Goal: Task Accomplishment & Management: Use online tool/utility

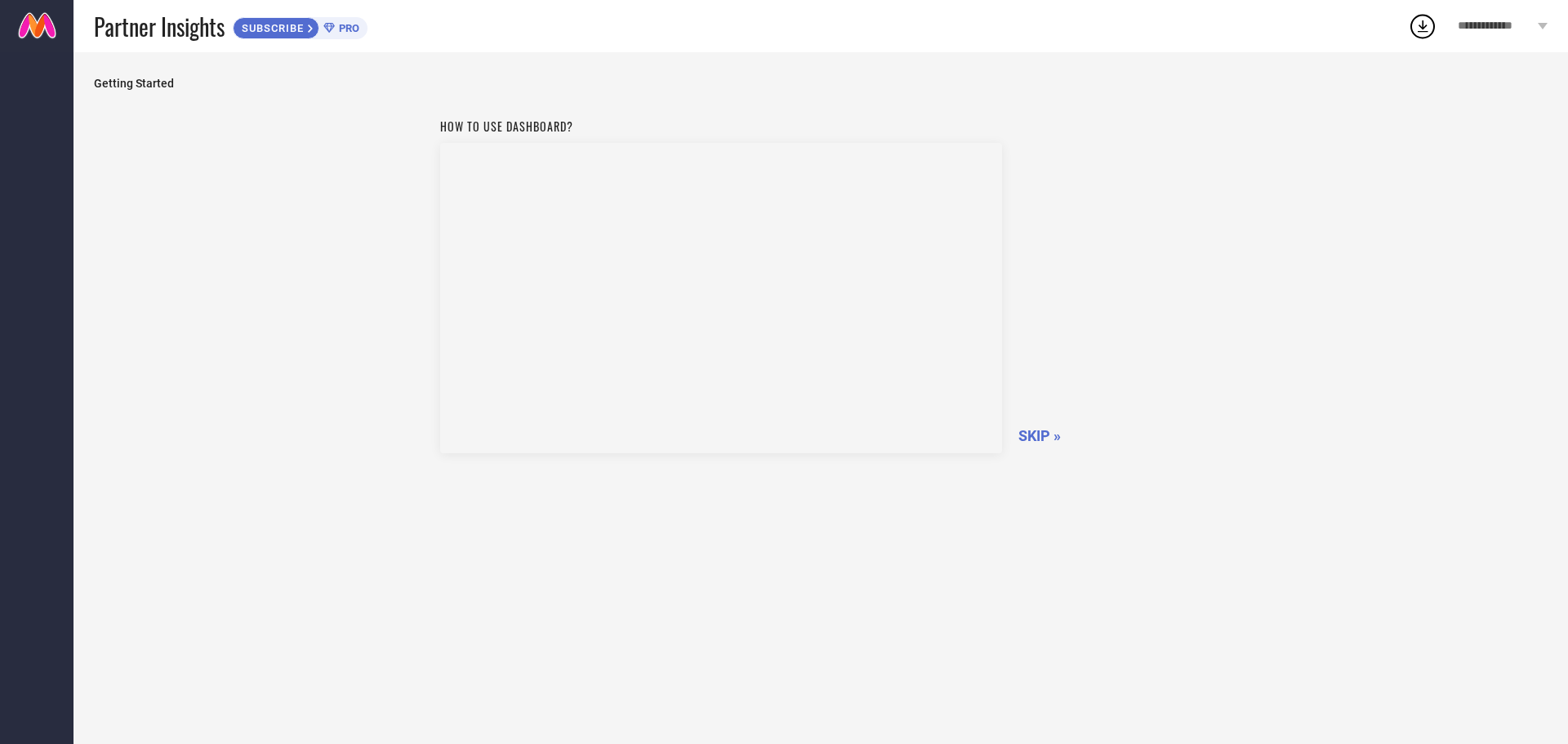
click at [1032, 440] on span "SKIP »" at bounding box center [1039, 435] width 43 height 18
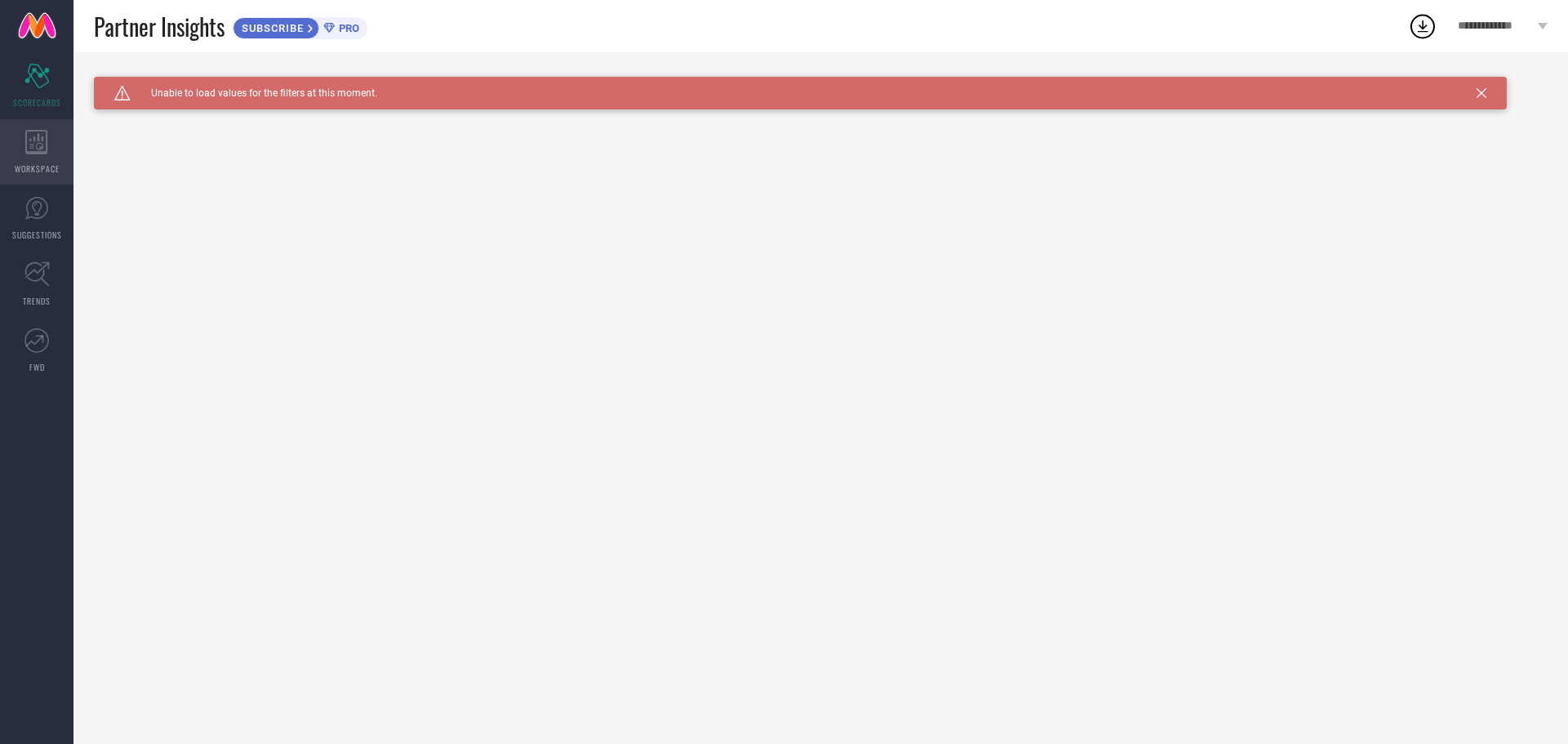
click at [32, 164] on span "WORKSPACE" at bounding box center [37, 168] width 45 height 13
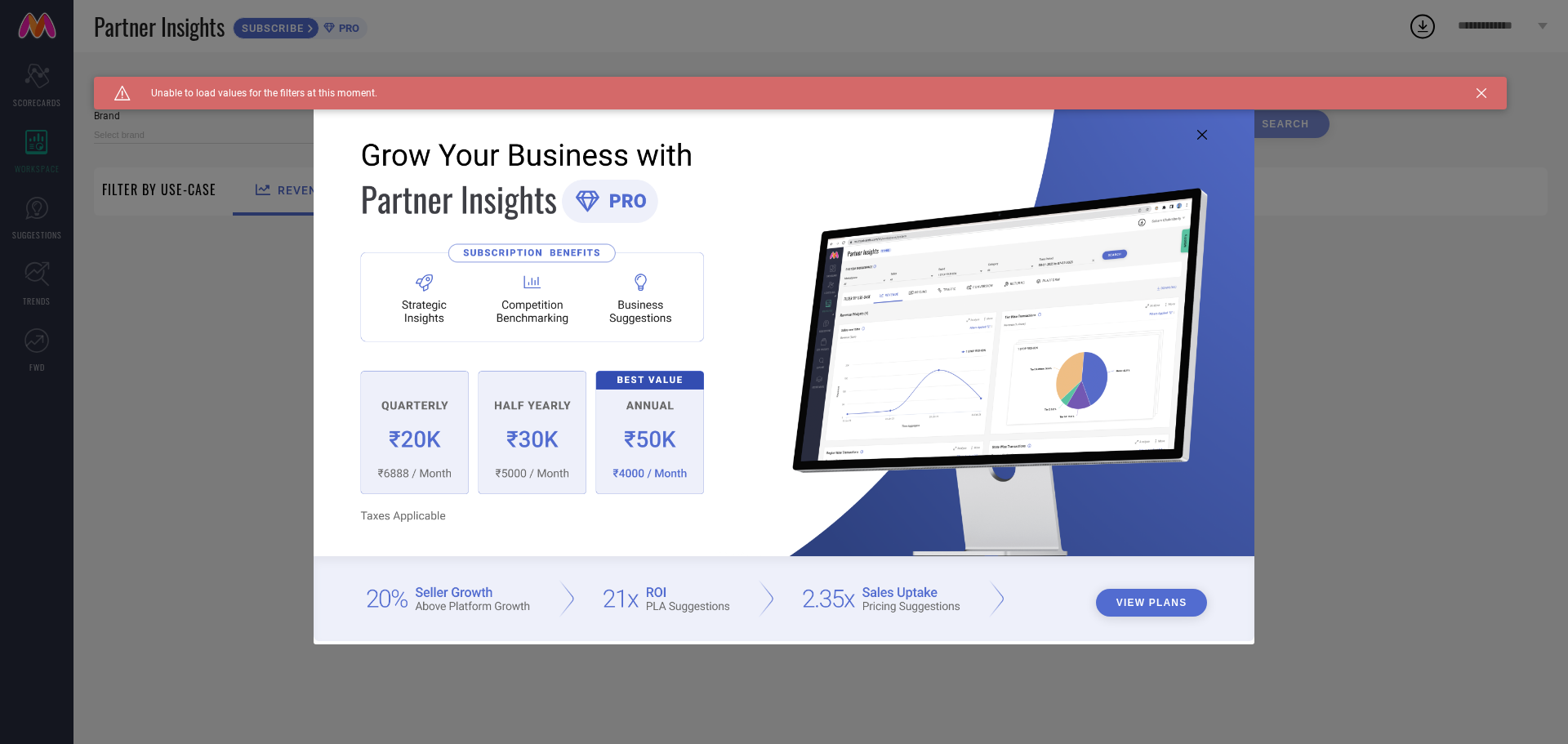
type input "1 STOP FASHION"
type input "All"
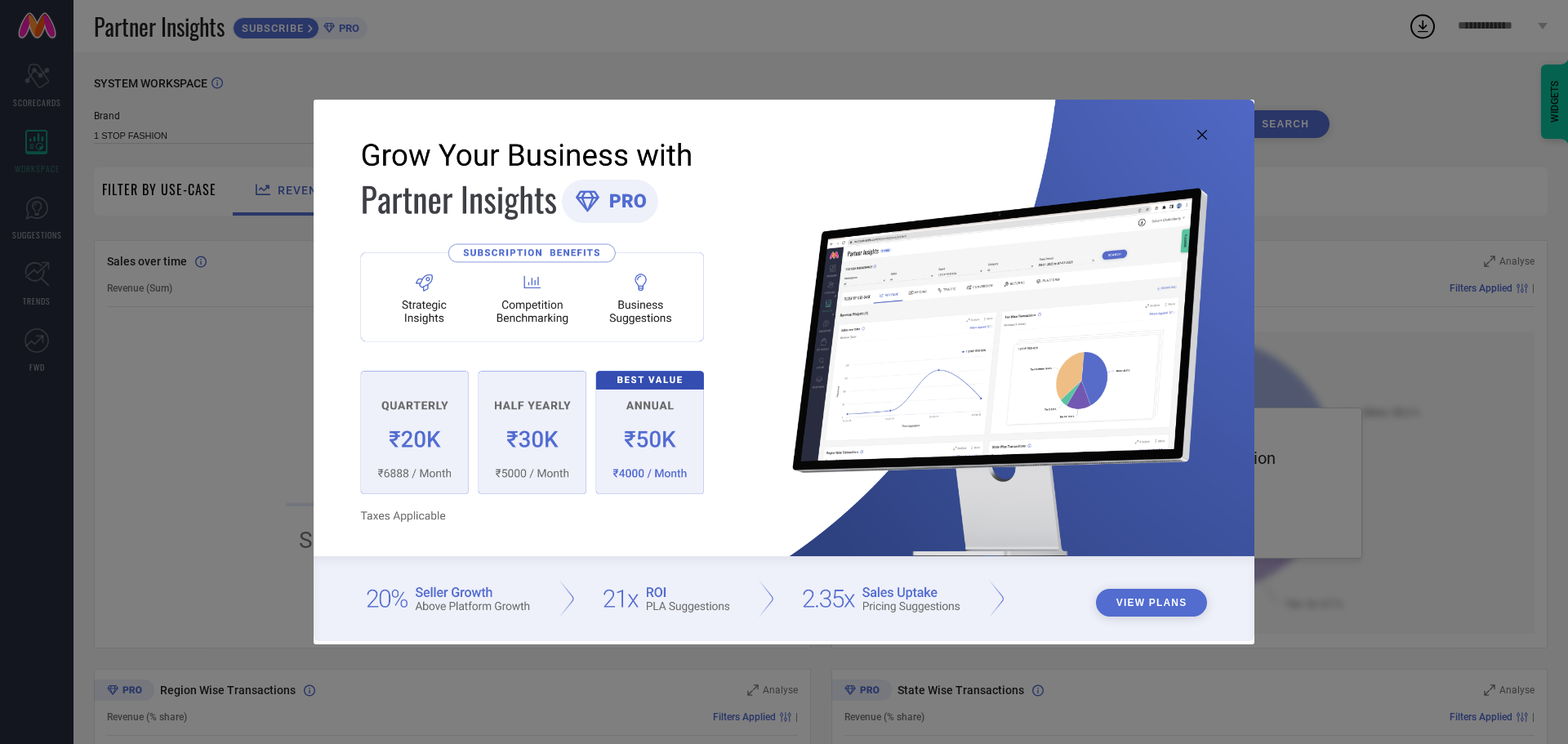
click at [1202, 133] on icon at bounding box center [1202, 134] width 10 height 10
